Goal: Information Seeking & Learning: Learn about a topic

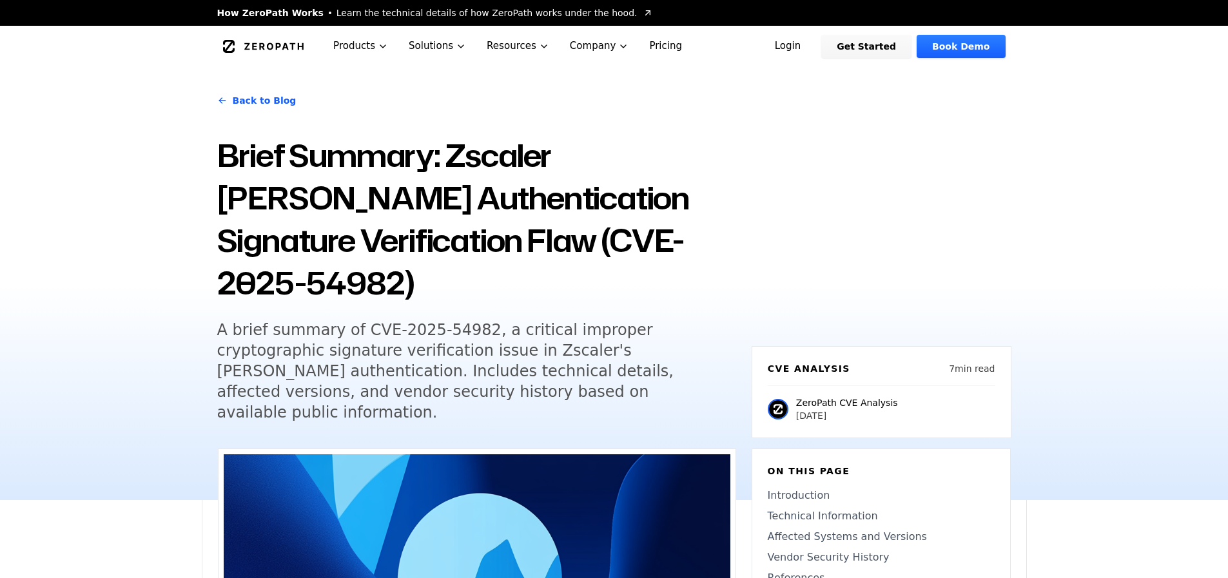
drag, startPoint x: 420, startPoint y: 354, endPoint x: 355, endPoint y: 290, distance: 91.6
click at [355, 320] on h5 "A brief summary of CVE-2025-54982, a critical improper cryptographic signature …" at bounding box center [464, 371] width 495 height 103
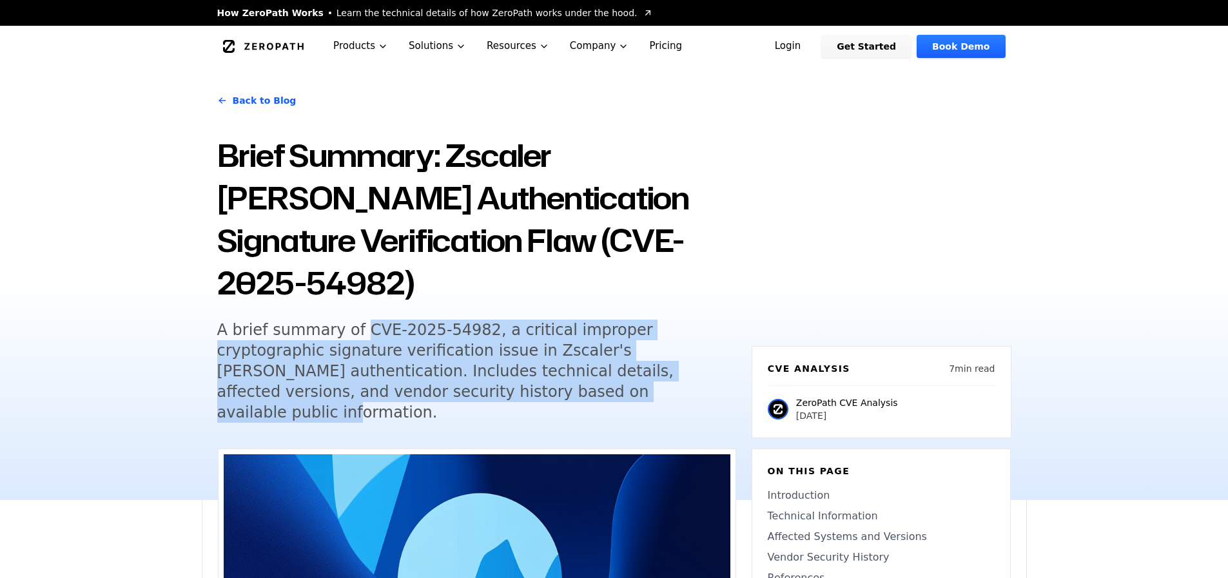
click at [483, 329] on div "Back to Blog Brief Summary: Zscaler [PERSON_NAME] Authentication Signature Veri…" at bounding box center [614, 283] width 825 height 433
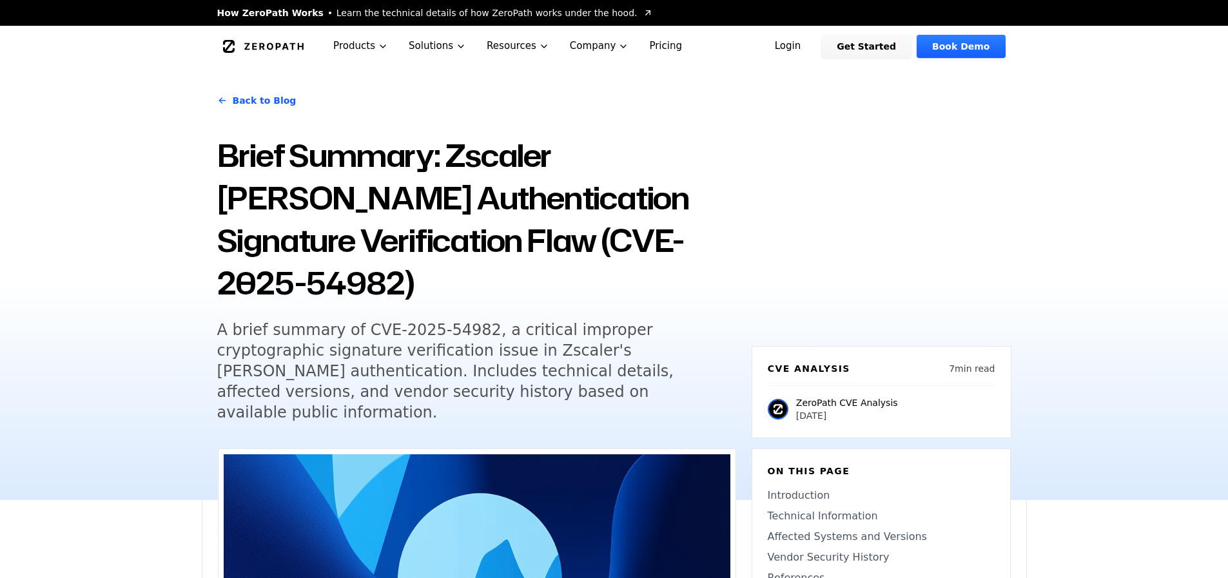
drag, startPoint x: 623, startPoint y: 311, endPoint x: 353, endPoint y: 285, distance: 271.4
click at [353, 320] on h5 "A brief summary of CVE-2025-54982, a critical improper cryptographic signature …" at bounding box center [464, 371] width 495 height 103
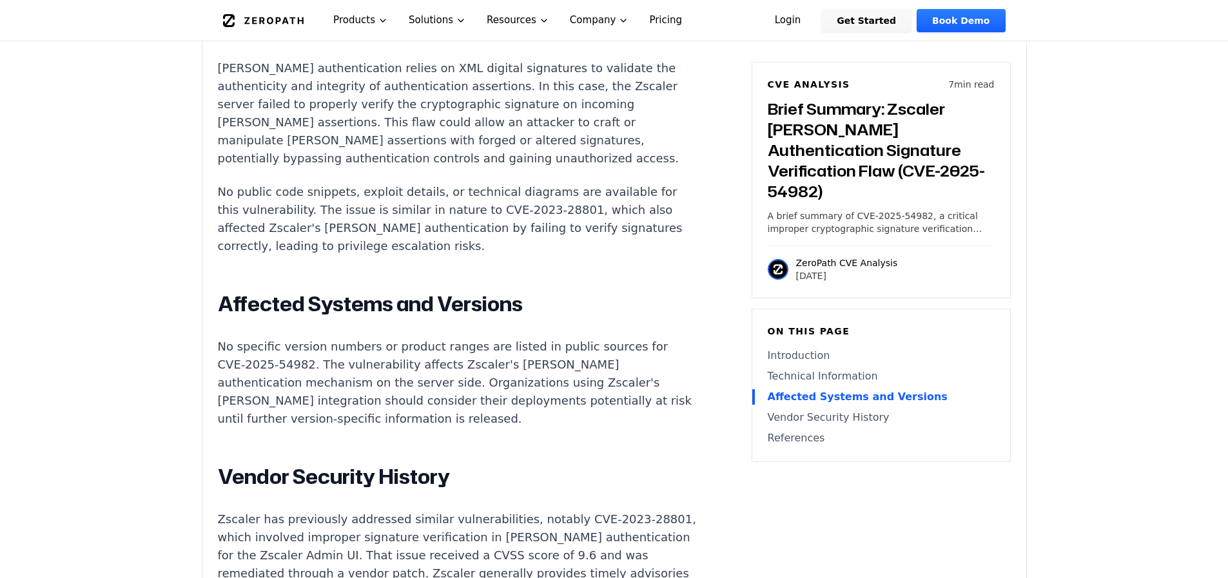
scroll to position [1436, 0]
